Goal: Information Seeking & Learning: Compare options

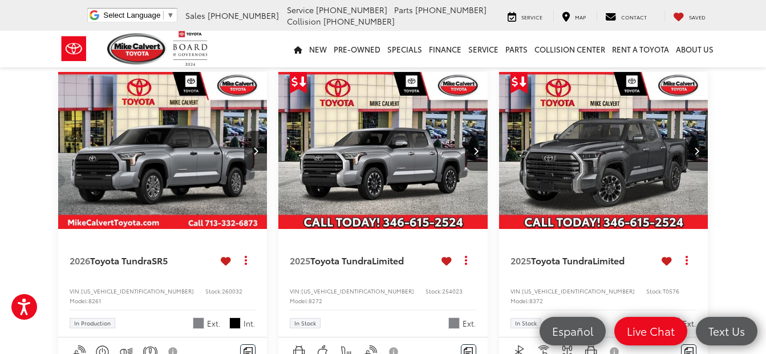
scroll to position [1483, 0]
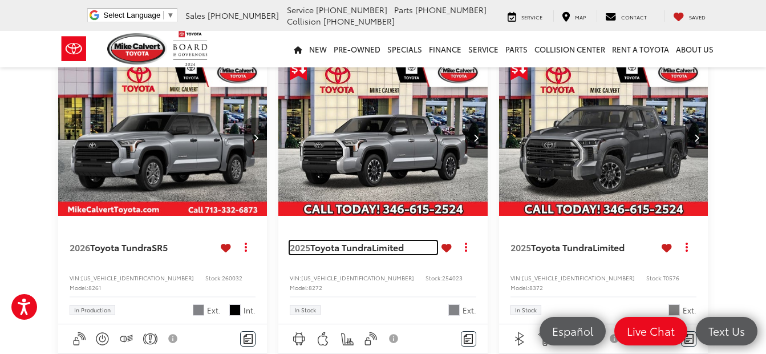
click at [351, 240] on span "Toyota Tundra" at bounding box center [341, 246] width 62 height 13
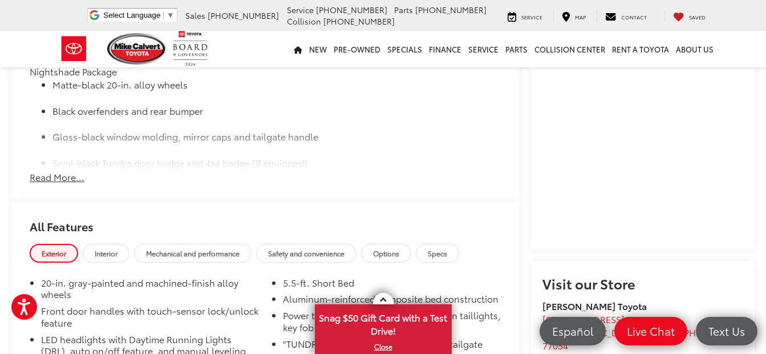
scroll to position [970, 0]
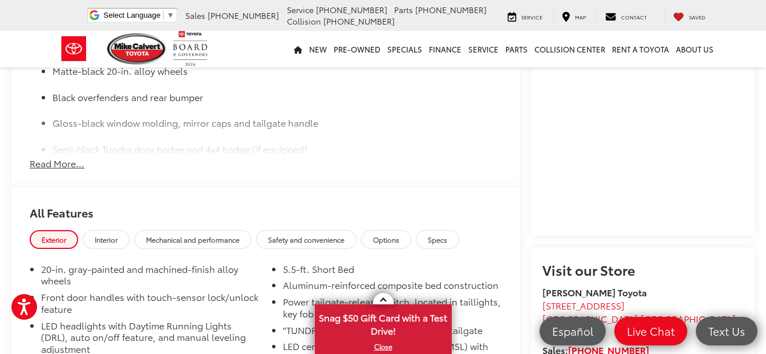
click at [64, 170] on button "Read More..." at bounding box center [57, 163] width 55 height 13
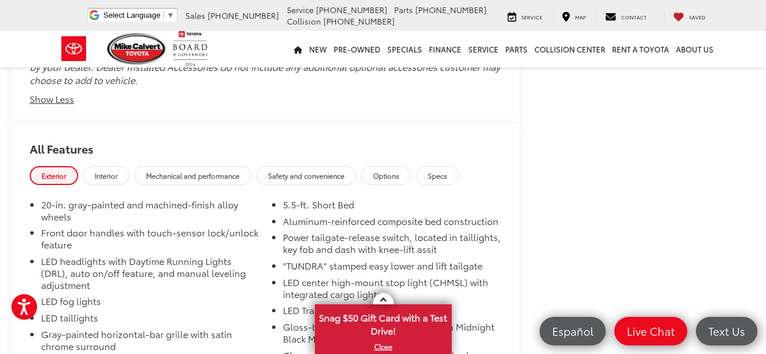
scroll to position [2510, 0]
click at [439, 181] on span "Specs" at bounding box center [437, 177] width 19 height 10
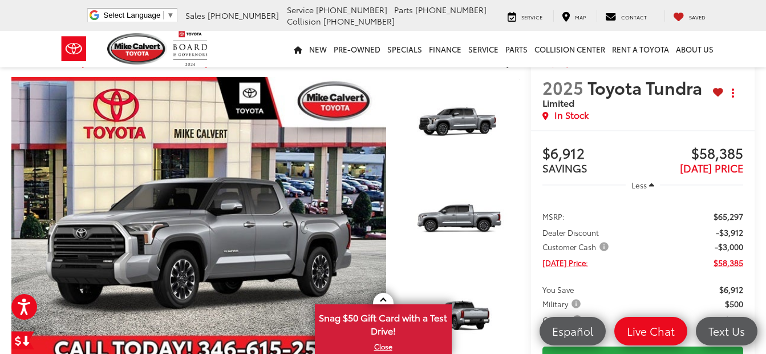
scroll to position [0, 0]
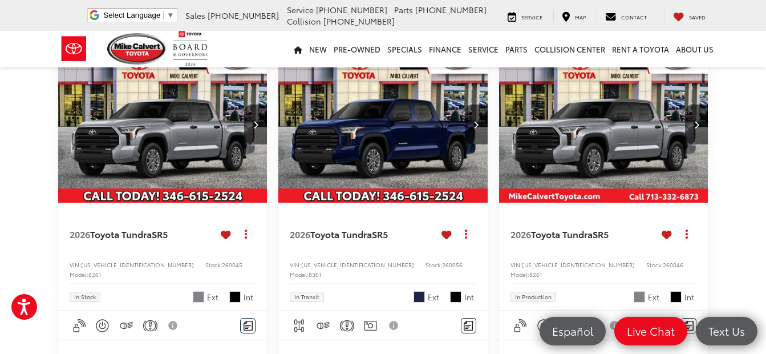
scroll to position [850, 0]
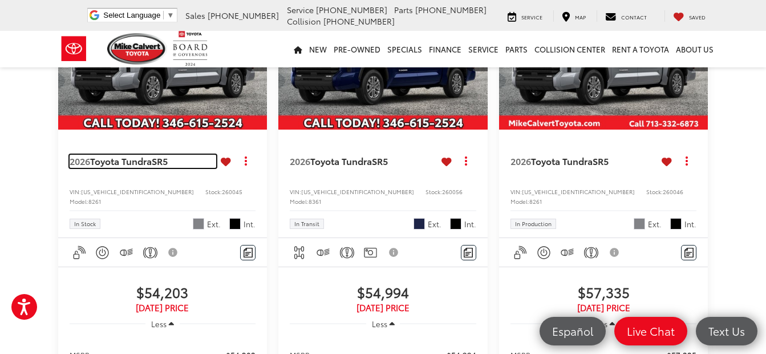
click at [143, 161] on span "Toyota Tundra" at bounding box center [121, 160] width 62 height 13
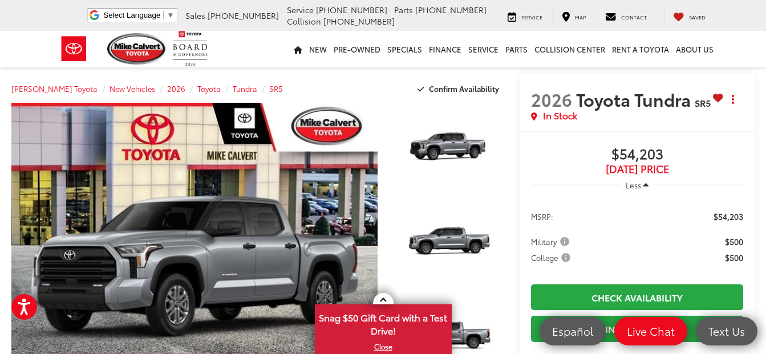
click at [383, 298] on span at bounding box center [383, 301] width 6 height 6
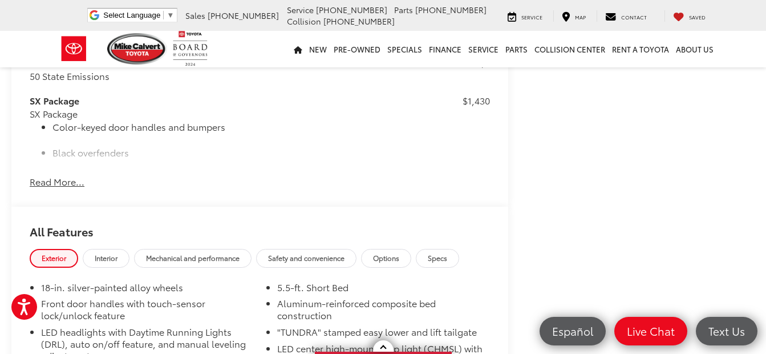
scroll to position [913, 0]
click at [50, 187] on button "Read More..." at bounding box center [57, 180] width 55 height 13
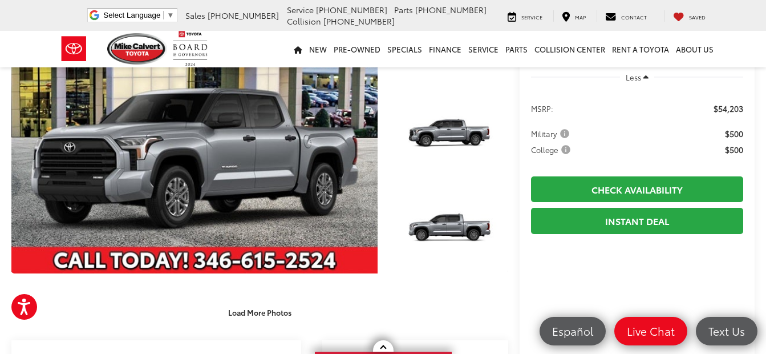
scroll to position [0, 0]
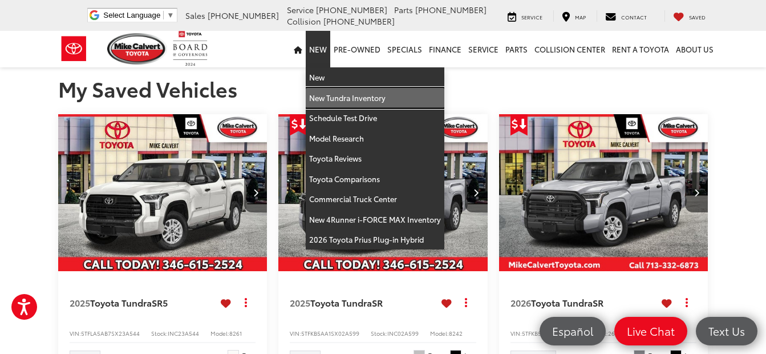
click at [333, 100] on link "New Tundra Inventory" at bounding box center [375, 98] width 139 height 21
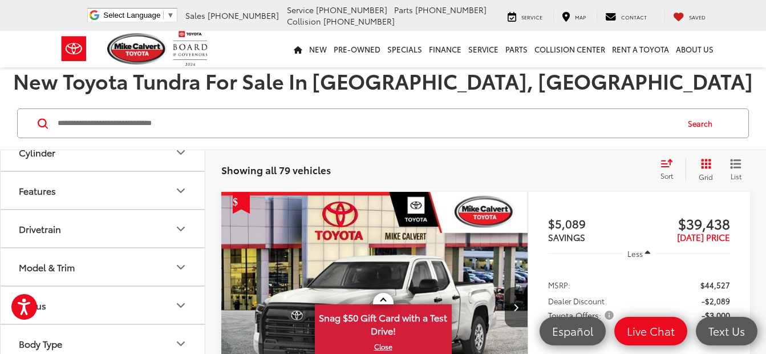
scroll to position [114, 0]
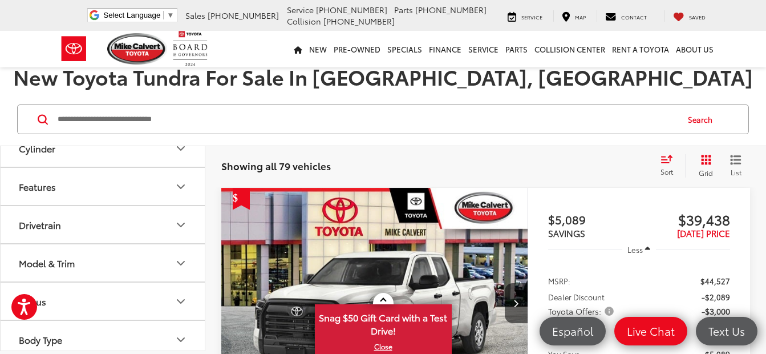
click at [180, 264] on icon "Model & Trim" at bounding box center [180, 262] width 7 height 3
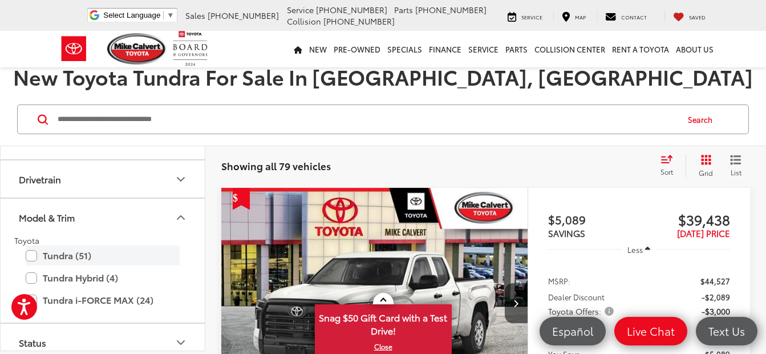
scroll to position [513, 0]
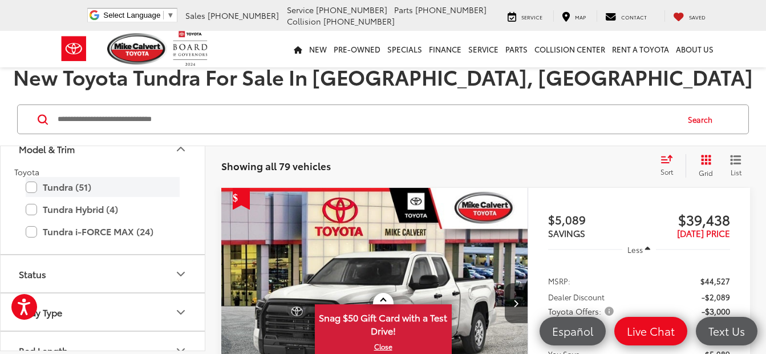
click at [30, 187] on label "Tundra (51)" at bounding box center [103, 187] width 154 height 20
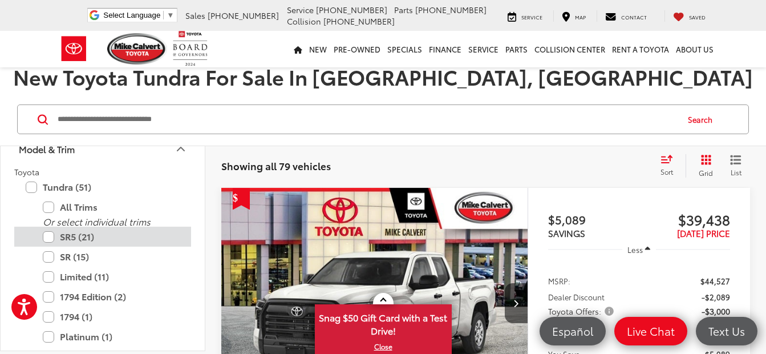
click at [50, 236] on label "SR5 (21)" at bounding box center [111, 236] width 137 height 20
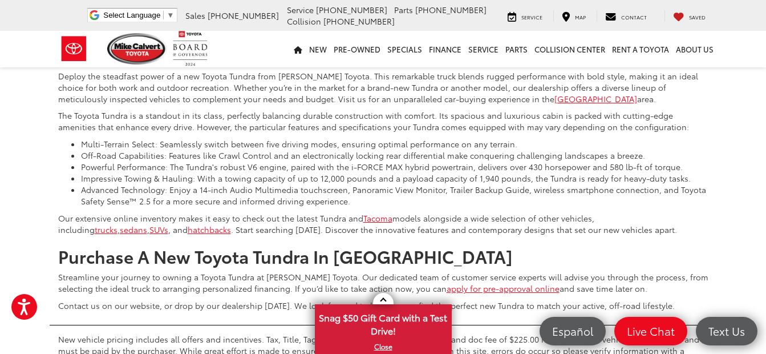
scroll to position [5310, 0]
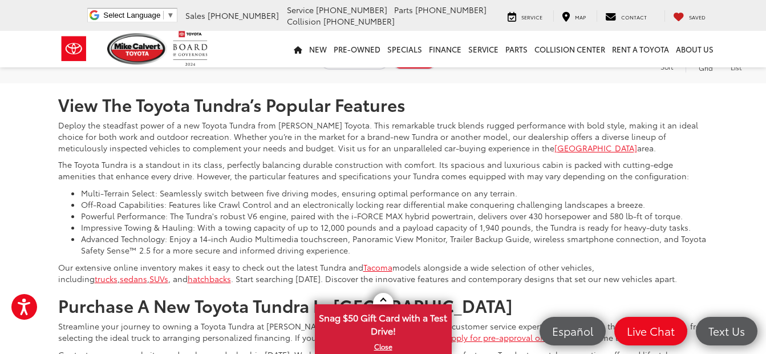
click at [737, 56] on icon "Select number of vehicles per page" at bounding box center [737, 49] width 14 height 14
click at [714, 125] on button "Show: 24" at bounding box center [719, 114] width 62 height 21
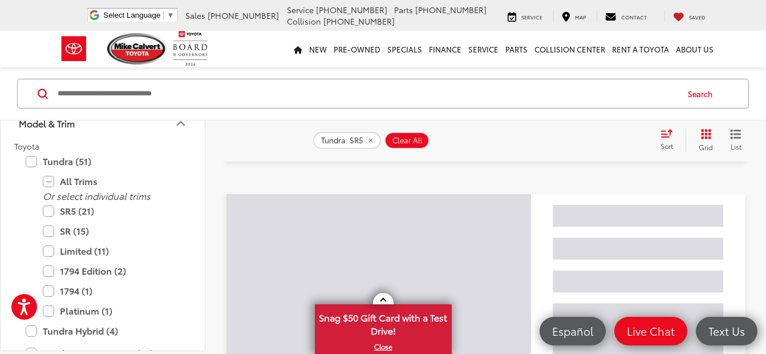
scroll to position [140, 0]
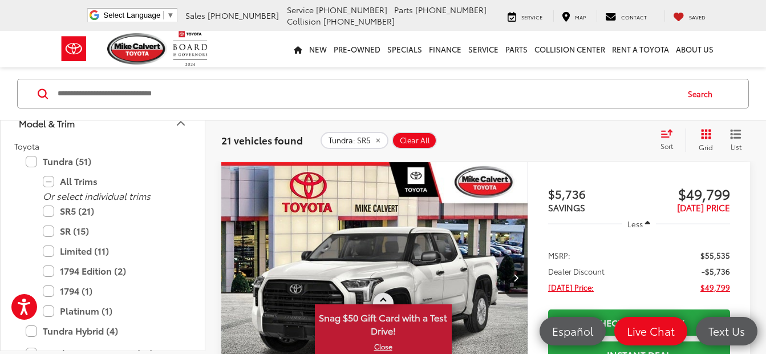
click at [388, 301] on link at bounding box center [383, 298] width 21 height 11
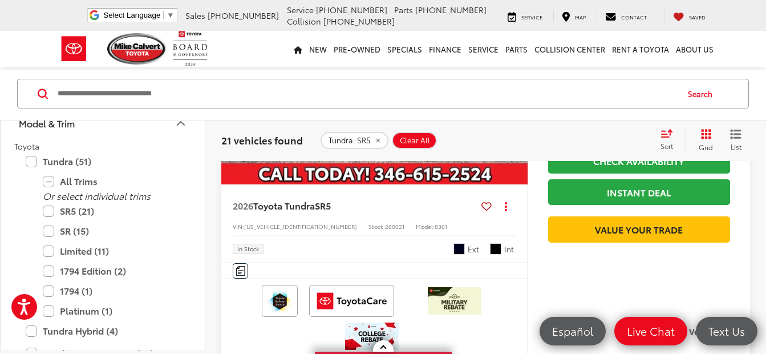
scroll to position [2966, 0]
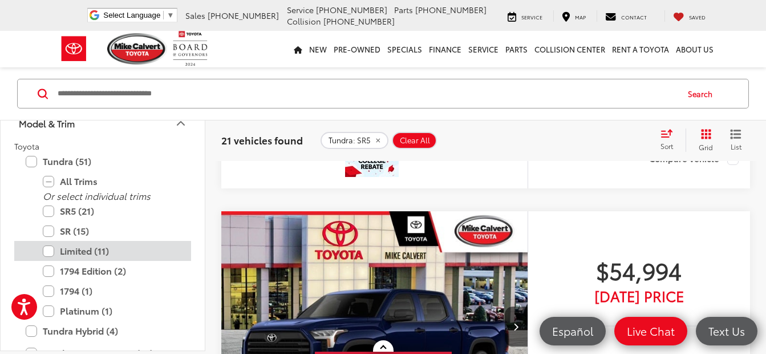
click at [49, 249] on label "Limited (11)" at bounding box center [111, 251] width 137 height 20
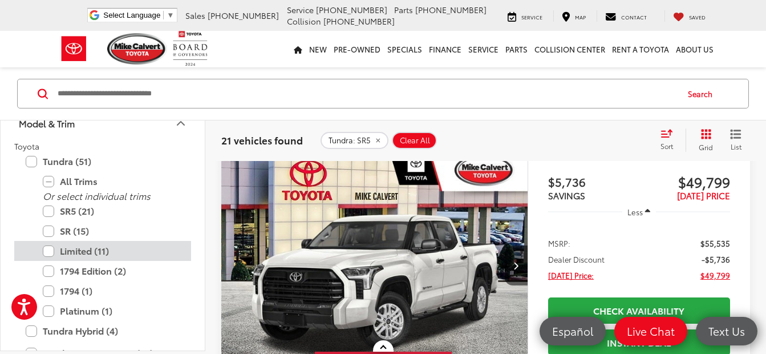
scroll to position [140, 0]
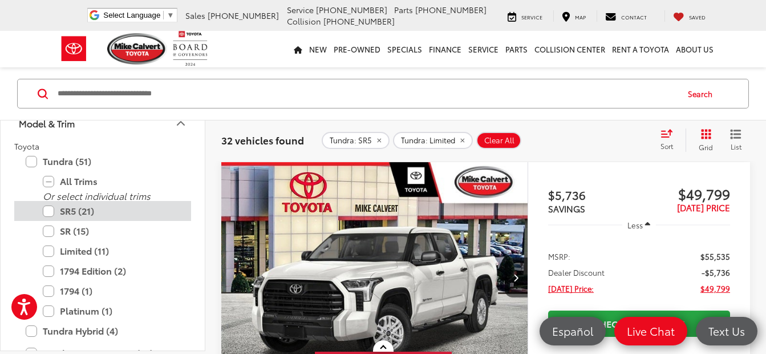
click at [47, 212] on label "SR5 (21)" at bounding box center [111, 211] width 137 height 20
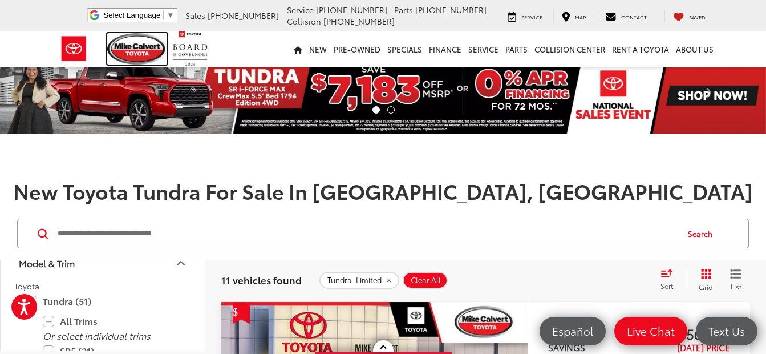
click at [140, 44] on img at bounding box center [137, 48] width 60 height 31
